Goal: Find specific page/section: Find specific page/section

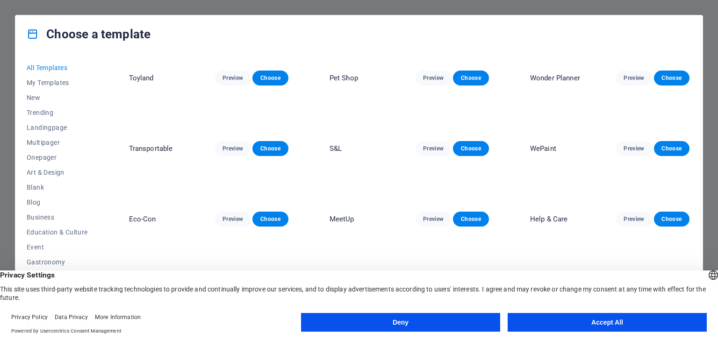
scroll to position [234, 0]
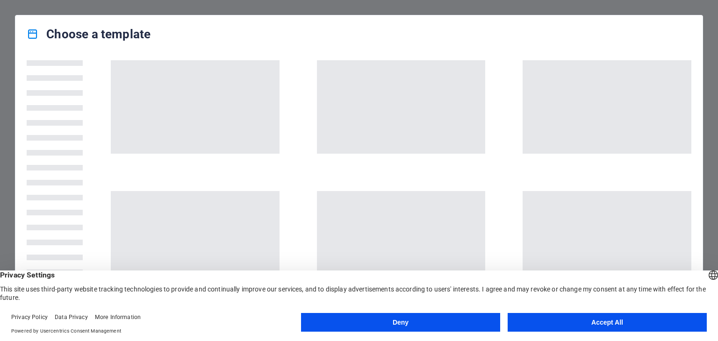
click at [600, 322] on button "Accept All" at bounding box center [606, 322] width 199 height 19
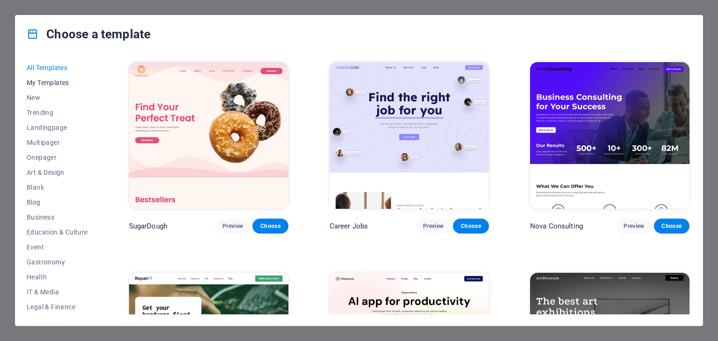
click at [49, 78] on button "My Templates" at bounding box center [57, 82] width 61 height 15
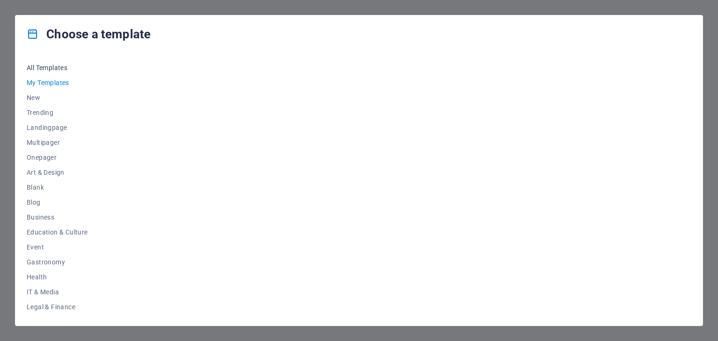
click at [64, 68] on span "All Templates" at bounding box center [57, 67] width 61 height 7
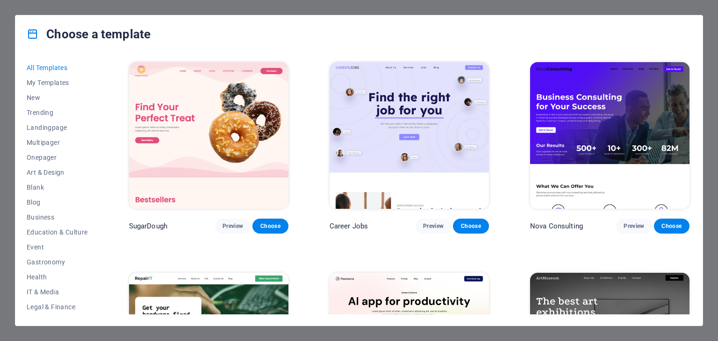
click at [79, 8] on div "Choose a template All Templates My Templates New Trending Landingpage Multipage…" at bounding box center [359, 170] width 718 height 341
